Goal: Transaction & Acquisition: Purchase product/service

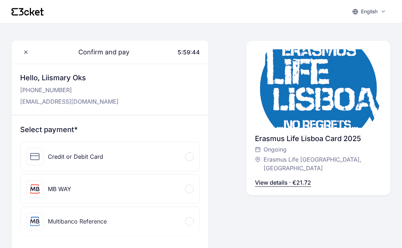
click at [190, 157] on div at bounding box center [189, 156] width 9 height 9
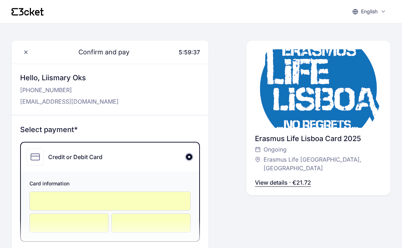
click at [185, 123] on div "Select payment* Credit or Debit Card Card information MB WAY Mobile* +351 ▼ 967…" at bounding box center [110, 217] width 197 height 202
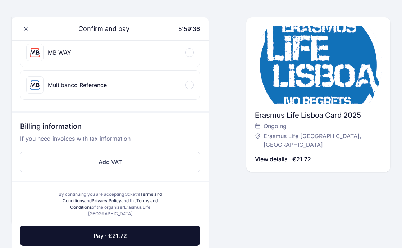
scroll to position [214, 0]
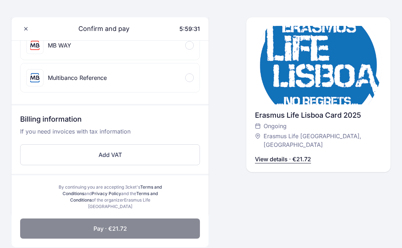
click at [157, 228] on button "Pay · €21.72" at bounding box center [110, 229] width 180 height 20
